Goal: Obtain resource: Download file/media

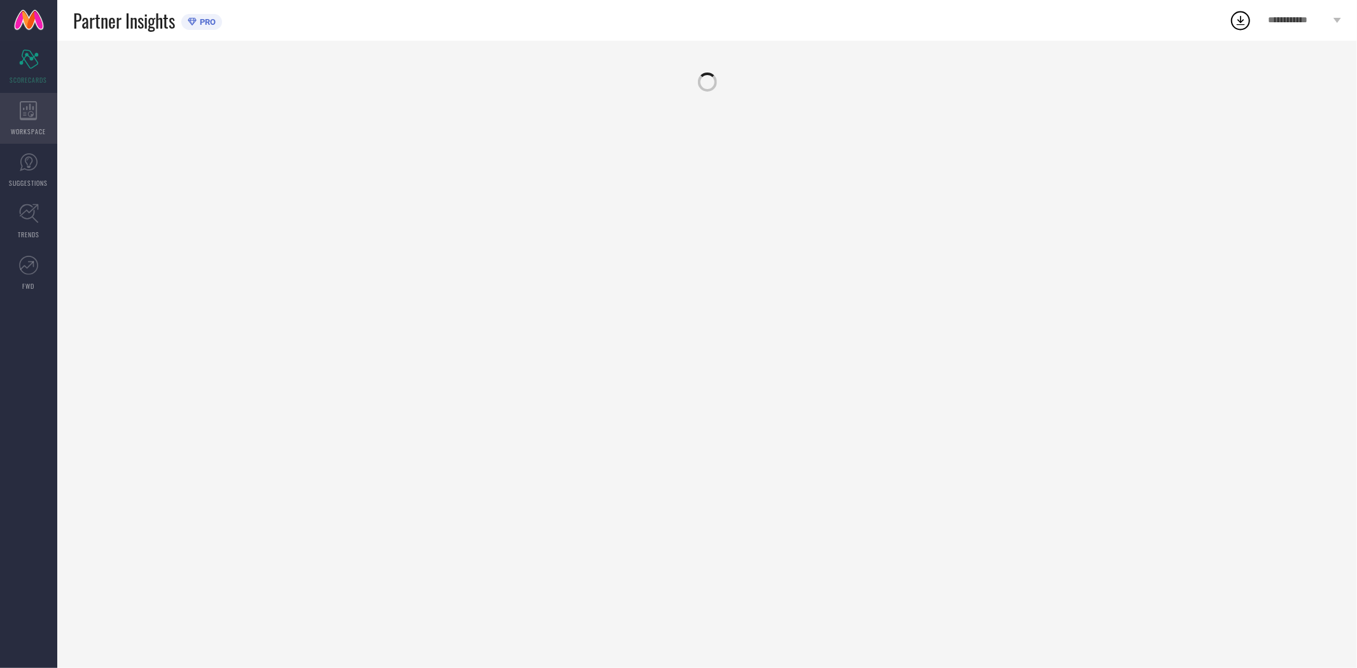
drag, startPoint x: 0, startPoint y: 0, endPoint x: 28, endPoint y: 117, distance: 120.4
click at [28, 118] on icon at bounding box center [28, 110] width 17 height 19
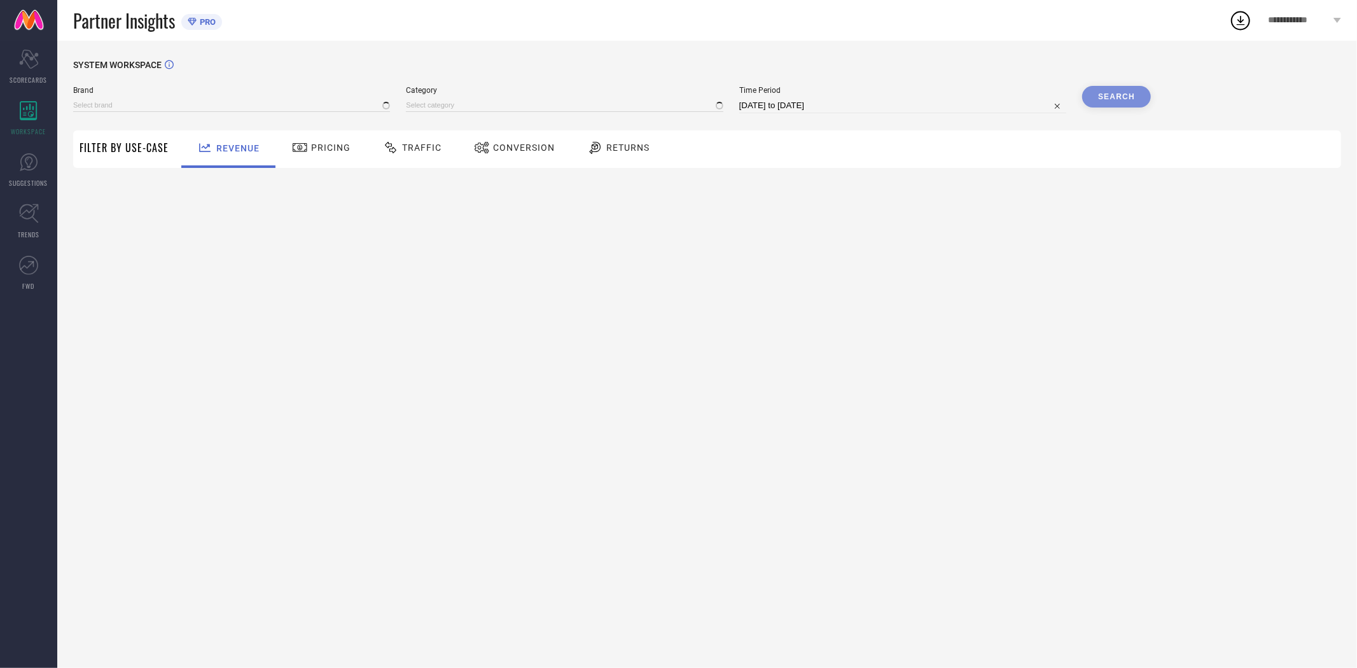
click at [532, 149] on span "Conversion" at bounding box center [524, 148] width 62 height 10
type input "EXTRA LOVE BY LIBAS"
type input "All"
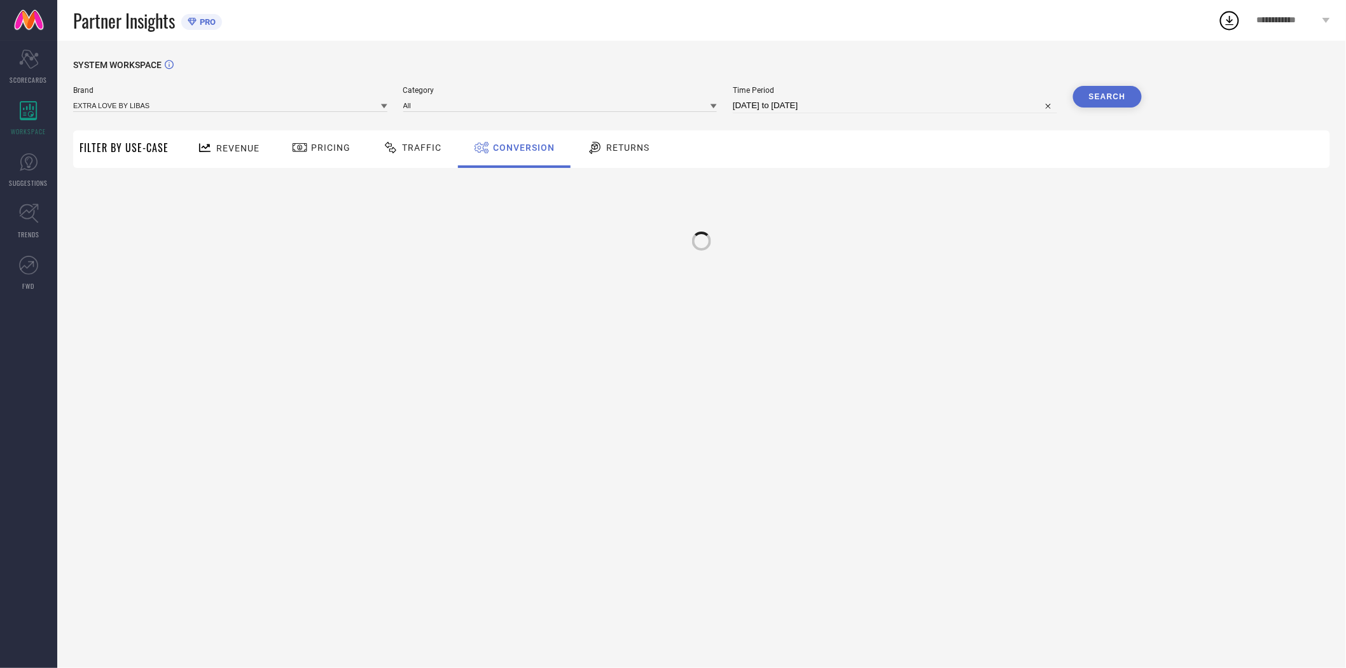
select select "8"
select select "2025"
select select "9"
select select "2025"
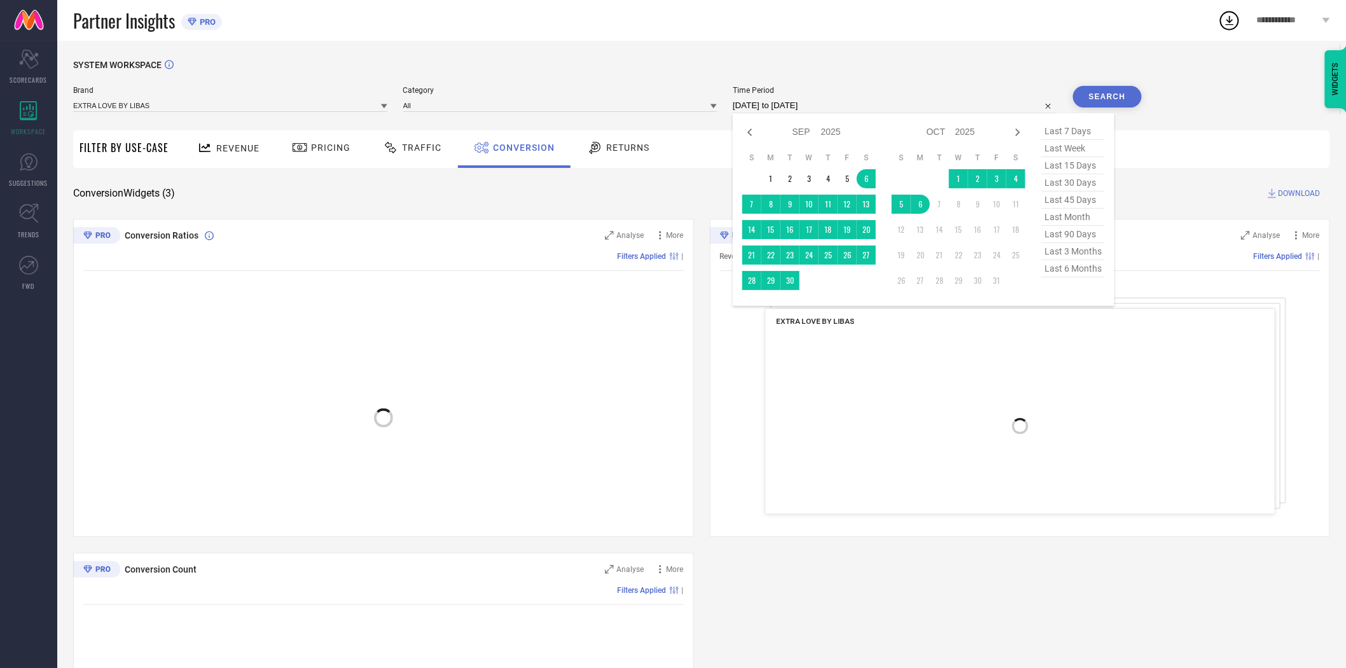
click at [789, 109] on input "[DATE] to [DATE]" at bounding box center [895, 105] width 324 height 15
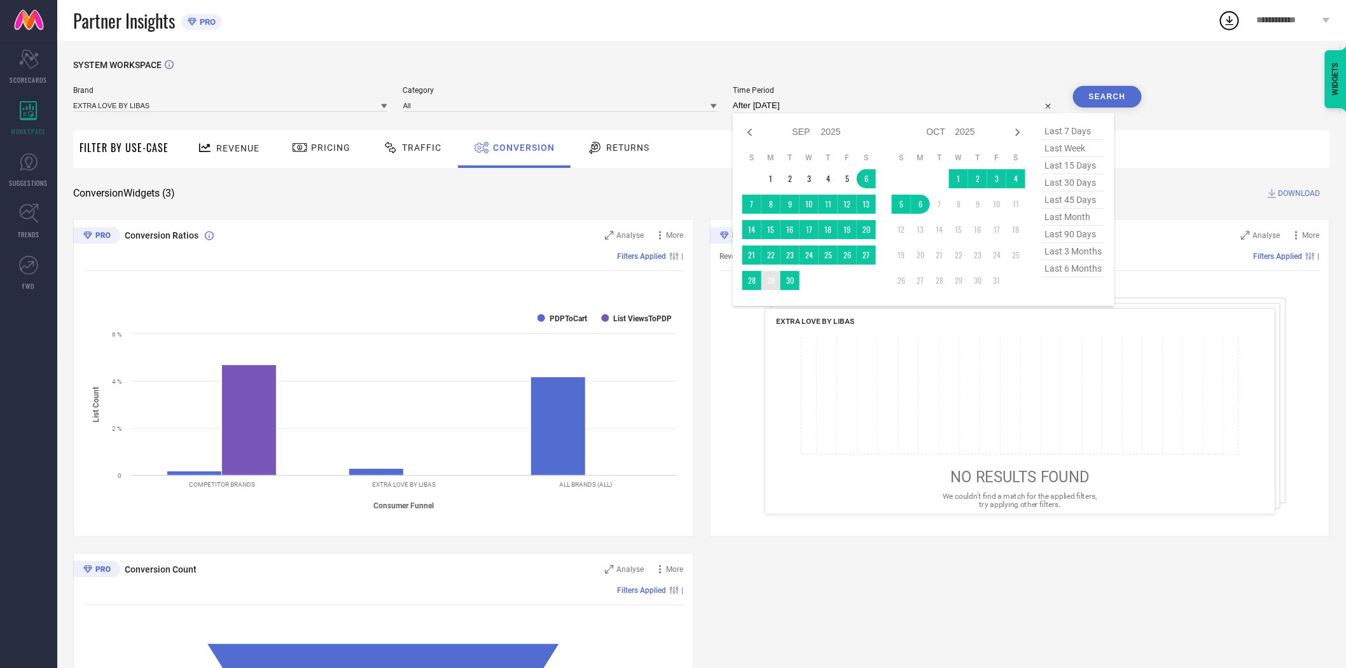
click at [772, 282] on td "29" at bounding box center [770, 280] width 19 height 19
type input "[DATE] to [DATE]"
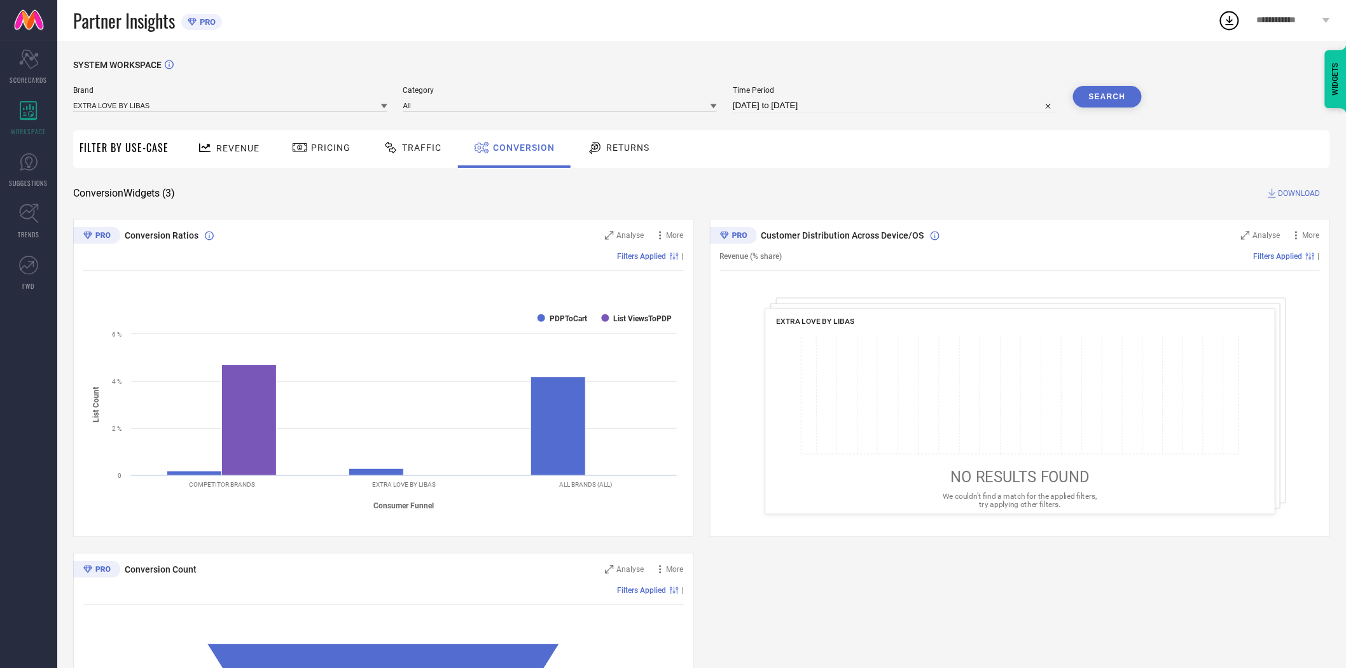
drag, startPoint x: 852, startPoint y: 169, endPoint x: 859, endPoint y: 169, distance: 7.0
click at [859, 169] on div "SYSTEM WORKSPACE Brand EXTRA LOVE BY LIBAS Category All Time Period [DATE] to […" at bounding box center [701, 465] width 1257 height 811
click at [1099, 101] on button "Search" at bounding box center [1107, 97] width 69 height 22
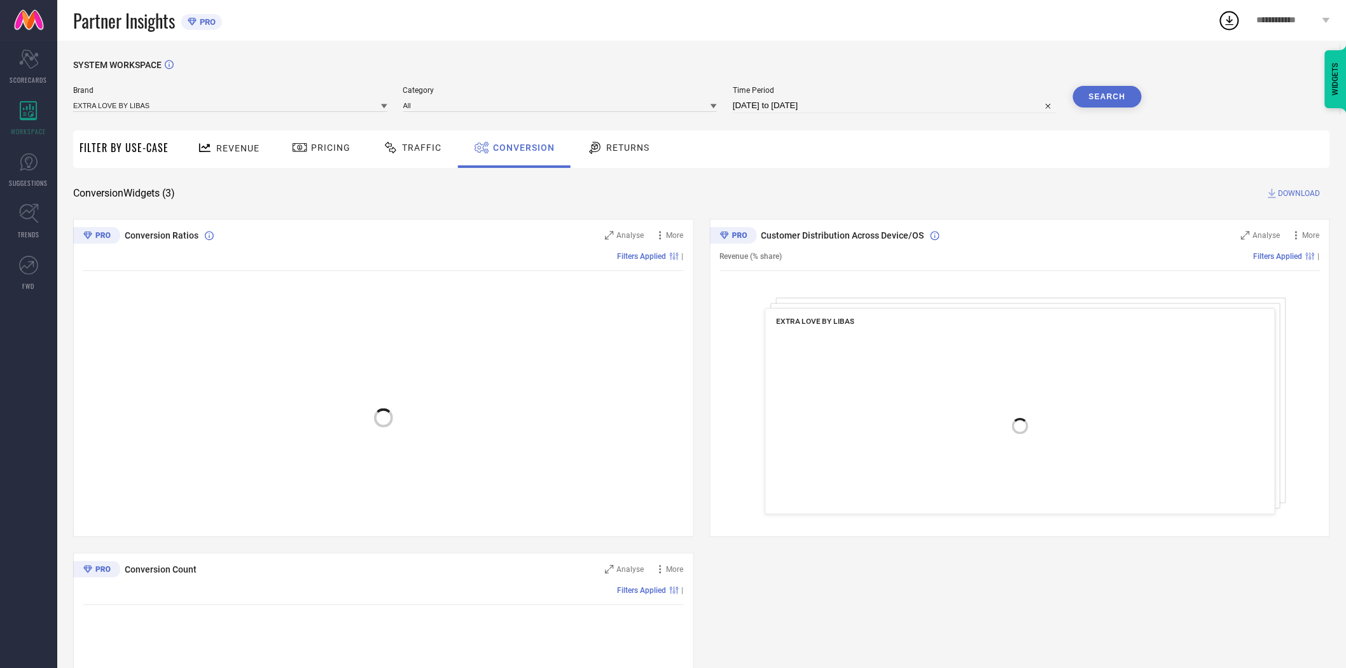
click at [1309, 190] on span "DOWNLOAD" at bounding box center [1300, 193] width 42 height 13
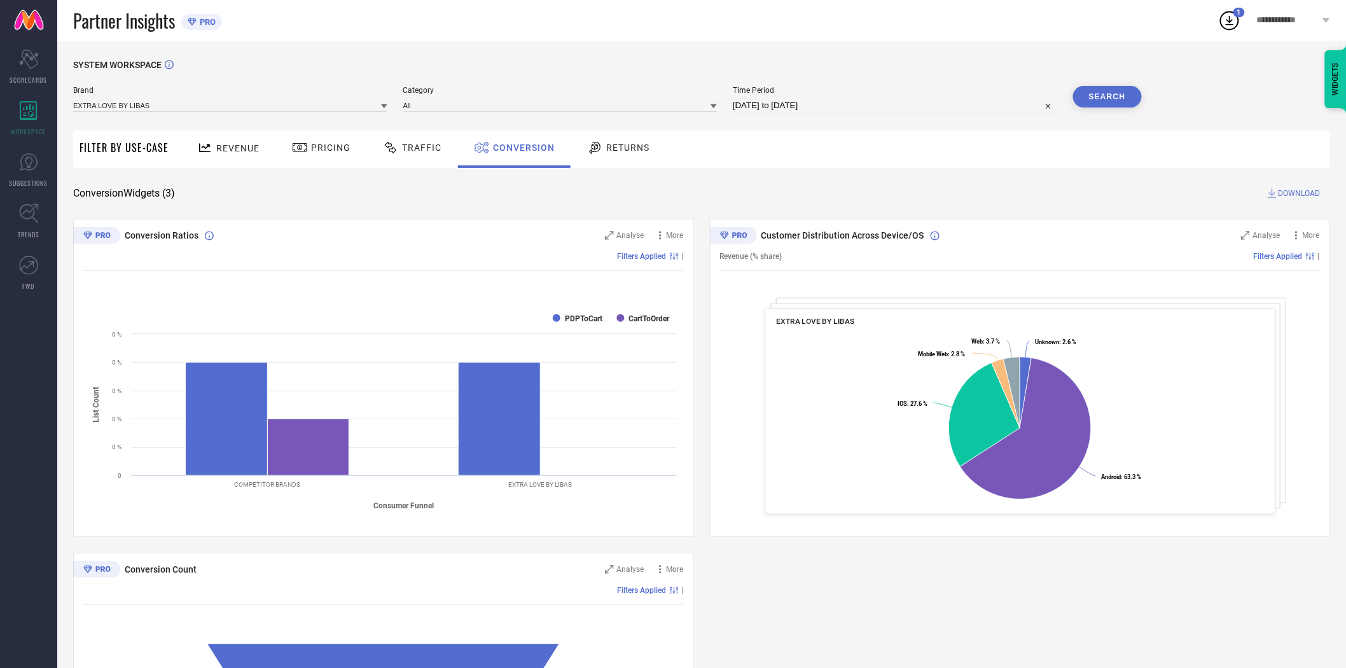
click at [681, 73] on div "SYSTEM WORKSPACE" at bounding box center [701, 73] width 1257 height 26
select select "8"
select select "2025"
select select "9"
select select "2025"
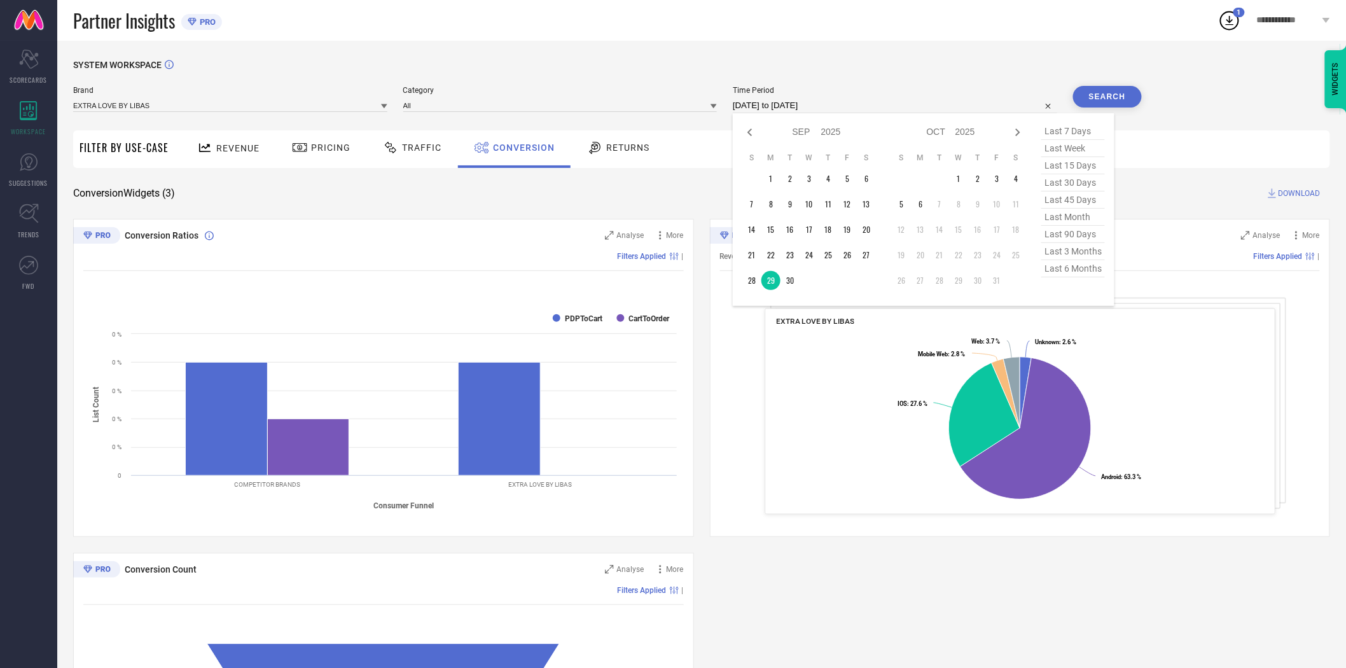
click at [787, 106] on input "[DATE] to [DATE]" at bounding box center [895, 105] width 324 height 15
click at [868, 258] on td "27" at bounding box center [866, 255] width 19 height 19
type input "[DATE] to [DATE]"
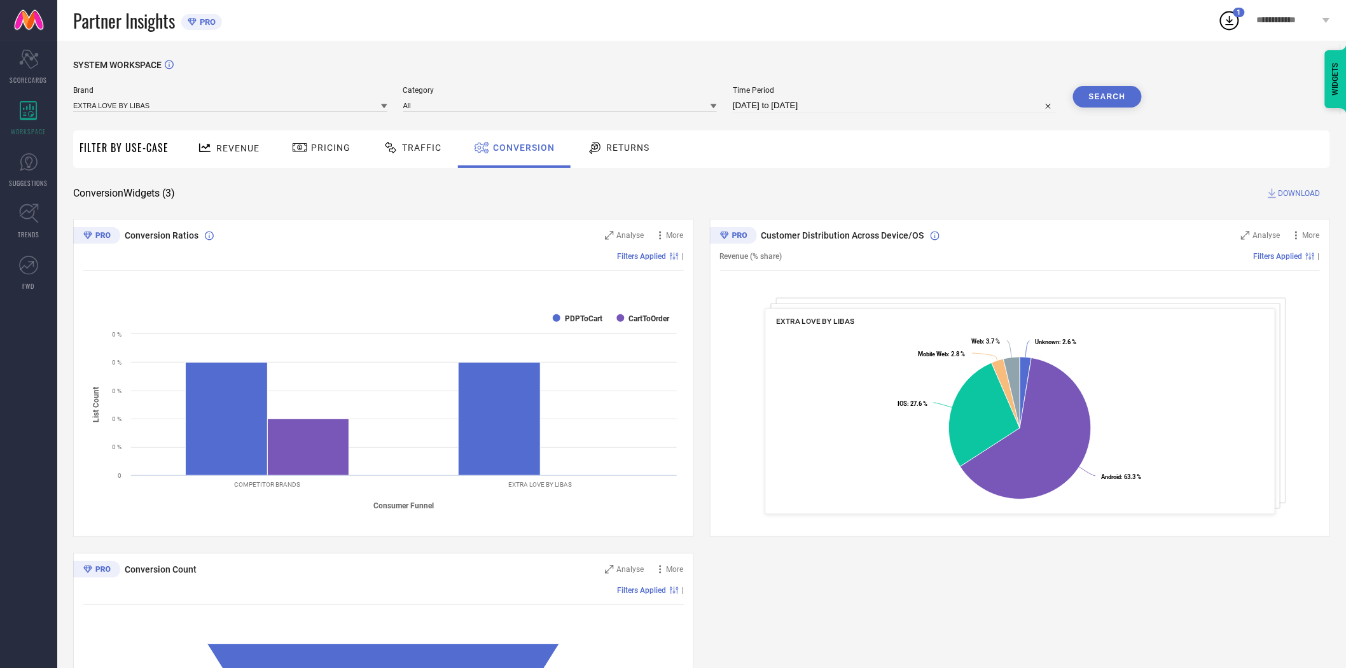
click at [1098, 97] on button "Search" at bounding box center [1107, 97] width 69 height 22
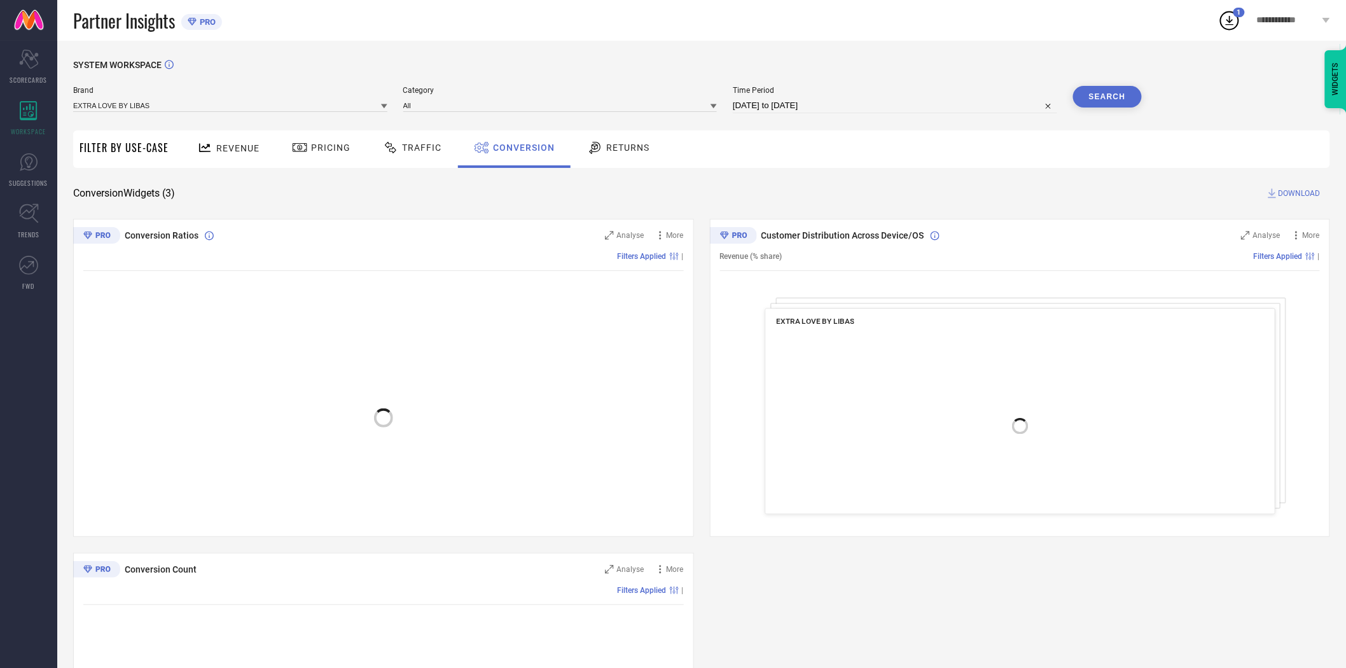
click at [1298, 193] on span "DOWNLOAD" at bounding box center [1300, 193] width 42 height 13
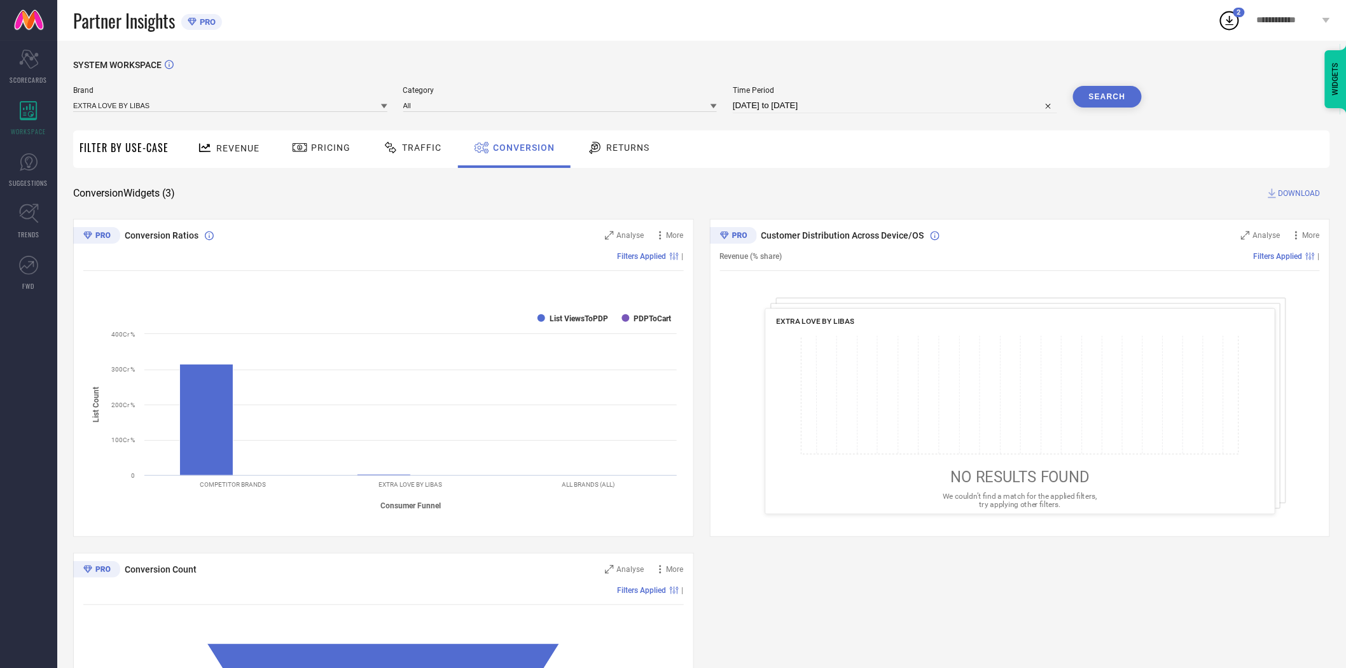
click at [903, 60] on div "SYSTEM WORKSPACE" at bounding box center [701, 73] width 1257 height 26
